Goal: Transaction & Acquisition: Purchase product/service

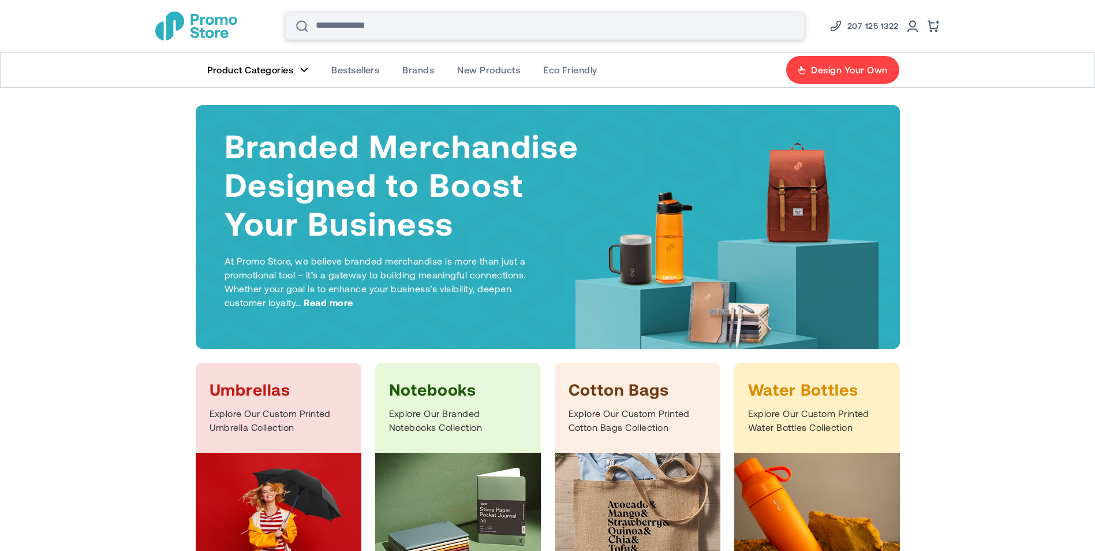
click at [571, 20] on input "Search" at bounding box center [544, 26] width 519 height 28
click at [308, 62] on span "pens" at bounding box center [308, 57] width 22 height 12
type input "****"
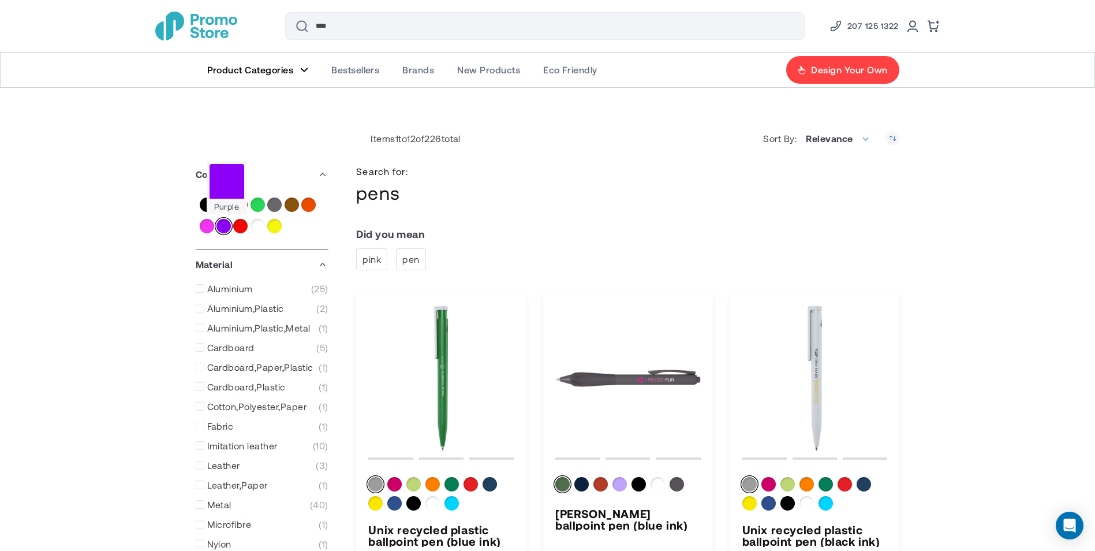
click at [222, 226] on div "Purple" at bounding box center [223, 226] width 14 height 14
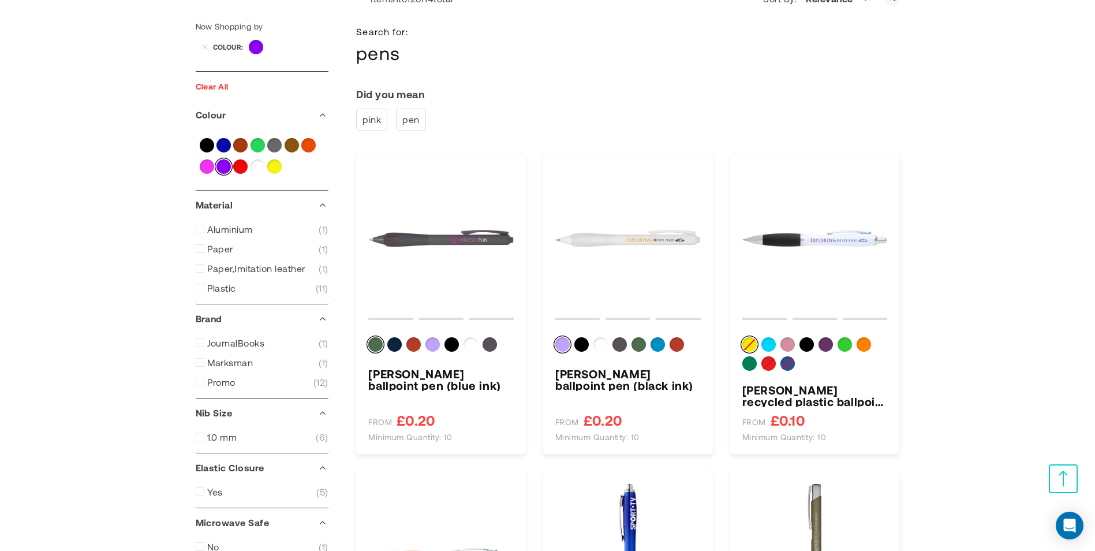
scroll to position [139, 0]
click at [433, 343] on div "Lilac" at bounding box center [432, 345] width 14 height 14
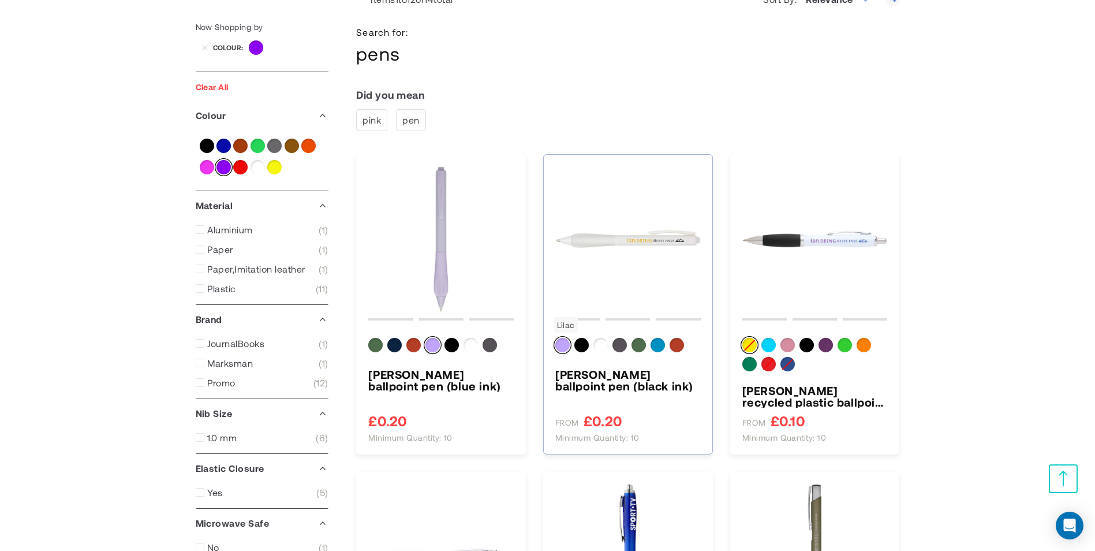
click at [567, 347] on div "Lilac" at bounding box center [562, 345] width 14 height 14
click at [583, 350] on div "Solid black" at bounding box center [581, 345] width 14 height 14
click at [564, 347] on div "Lilac" at bounding box center [562, 345] width 14 height 14
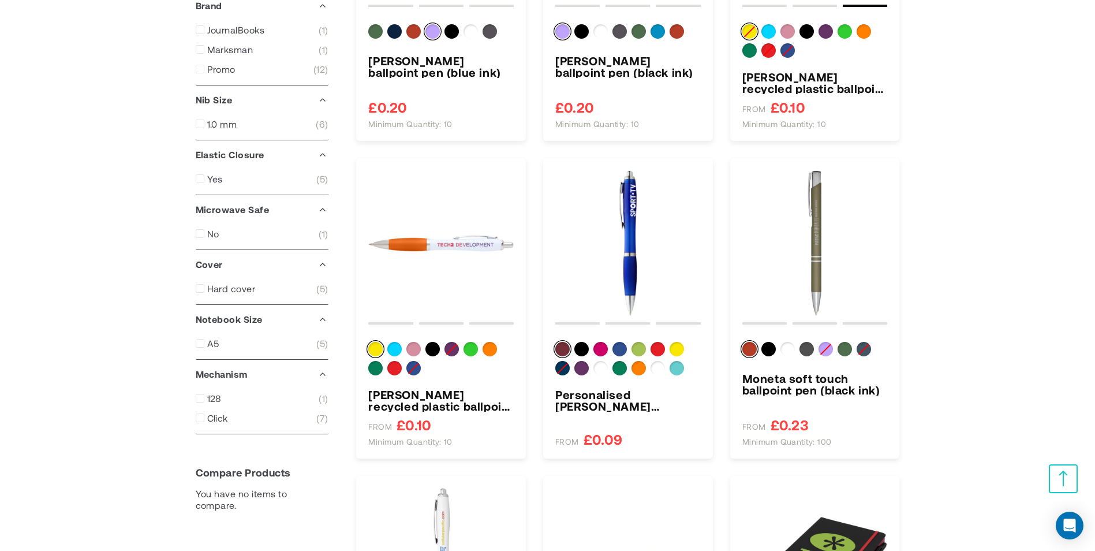
scroll to position [452, 0]
click at [828, 352] on div "Lilac" at bounding box center [825, 349] width 14 height 14
